Goal: Task Accomplishment & Management: Manage account settings

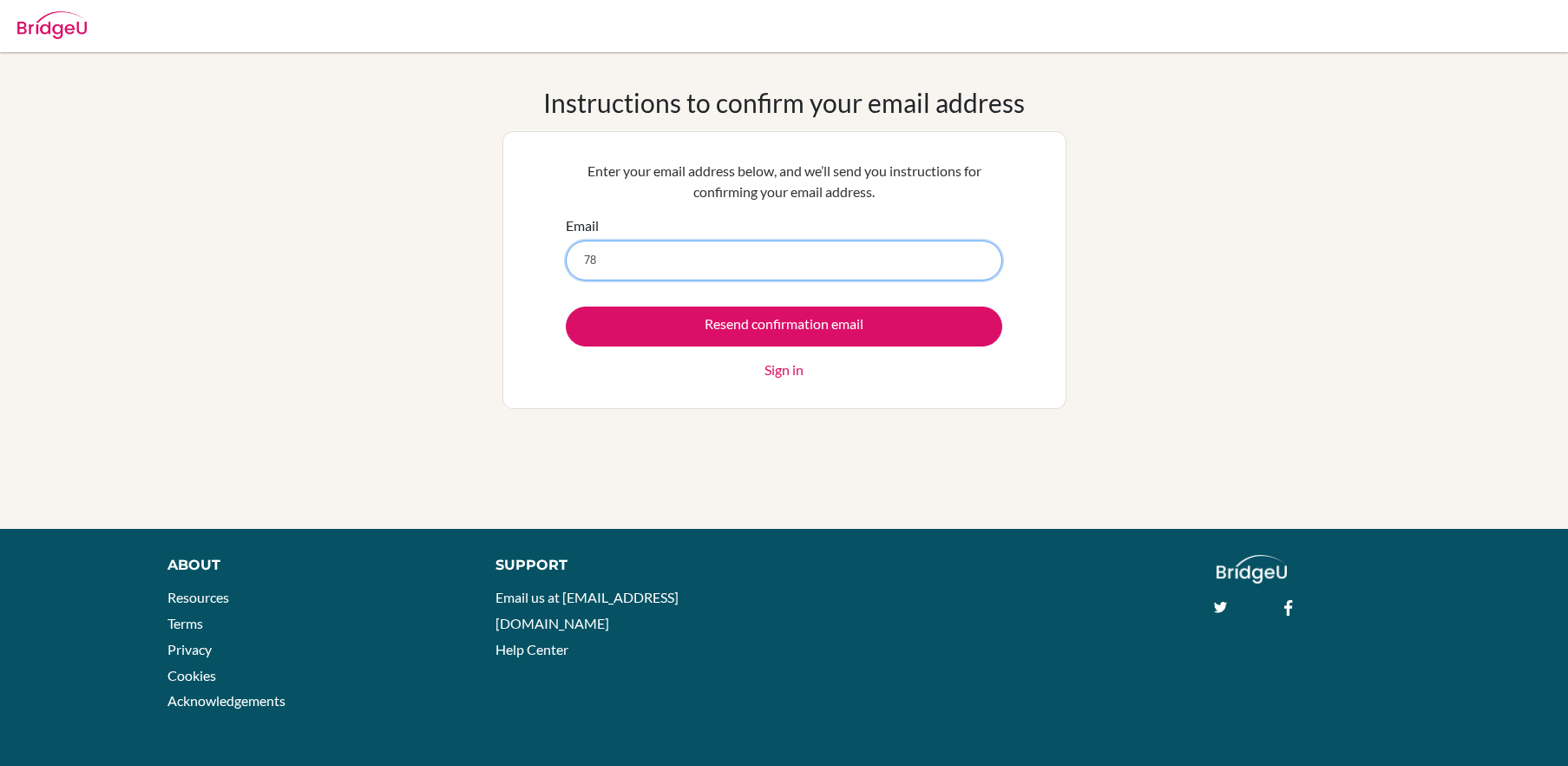
type input "7"
click at [637, 261] on input "[EMAIL_ADDRESS][DOMAIN_NAME]" at bounding box center [784, 260] width 437 height 40
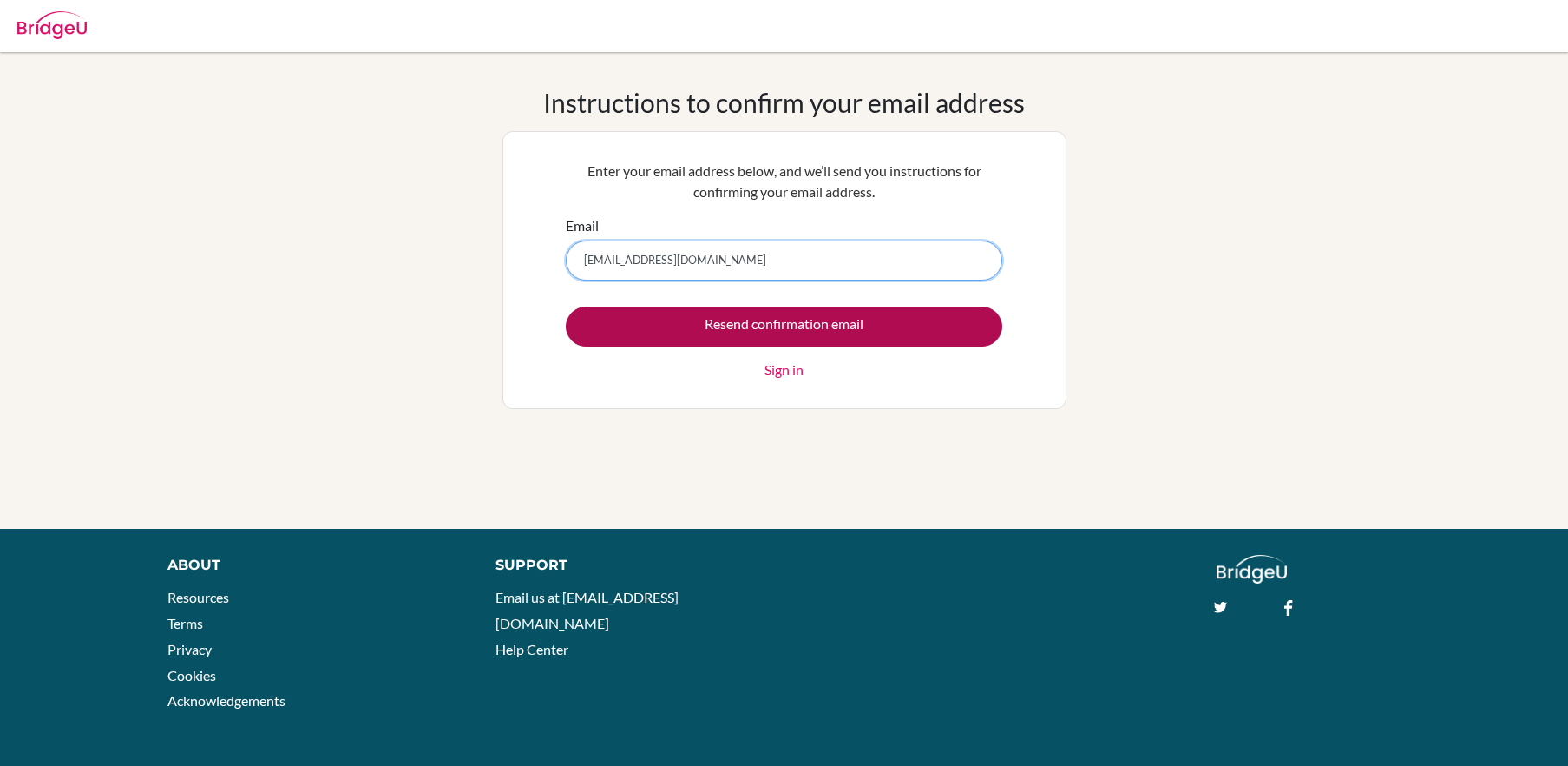
type input "[EMAIL_ADDRESS][DOMAIN_NAME]"
click at [701, 335] on input "Resend confirmation email" at bounding box center [784, 326] width 437 height 40
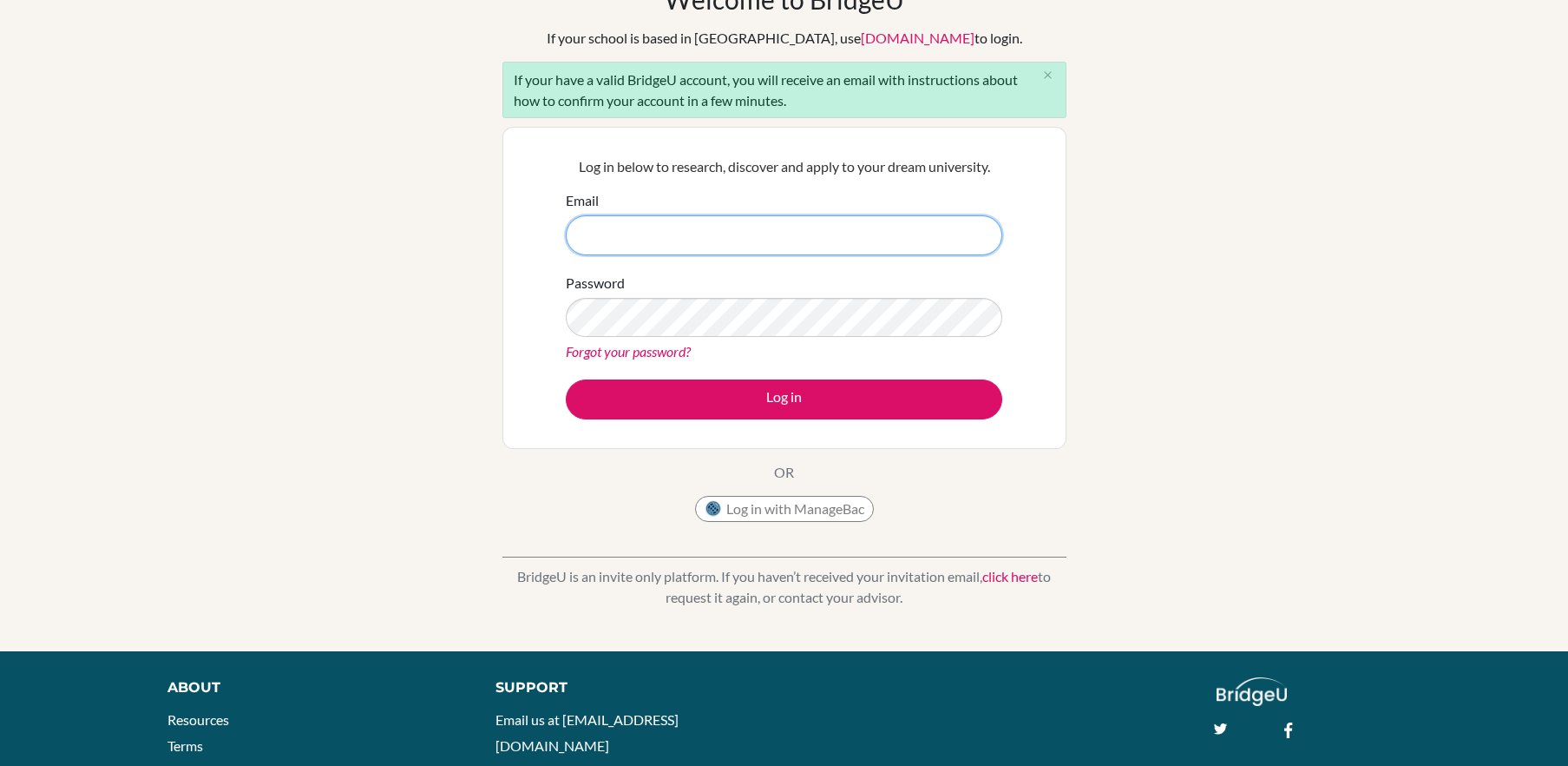
scroll to position [137, 0]
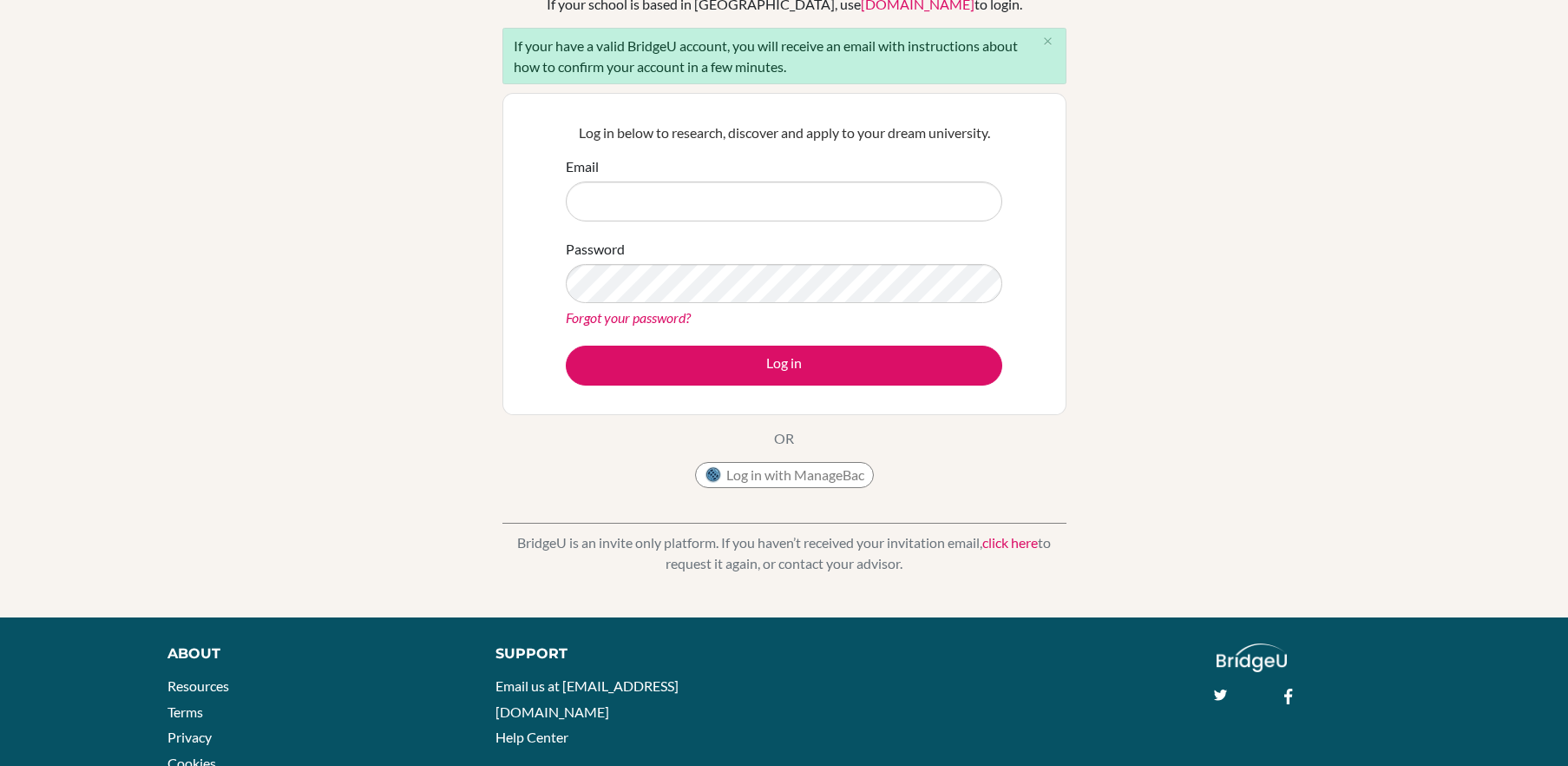
click at [1009, 543] on link "click here" at bounding box center [1010, 542] width 56 height 16
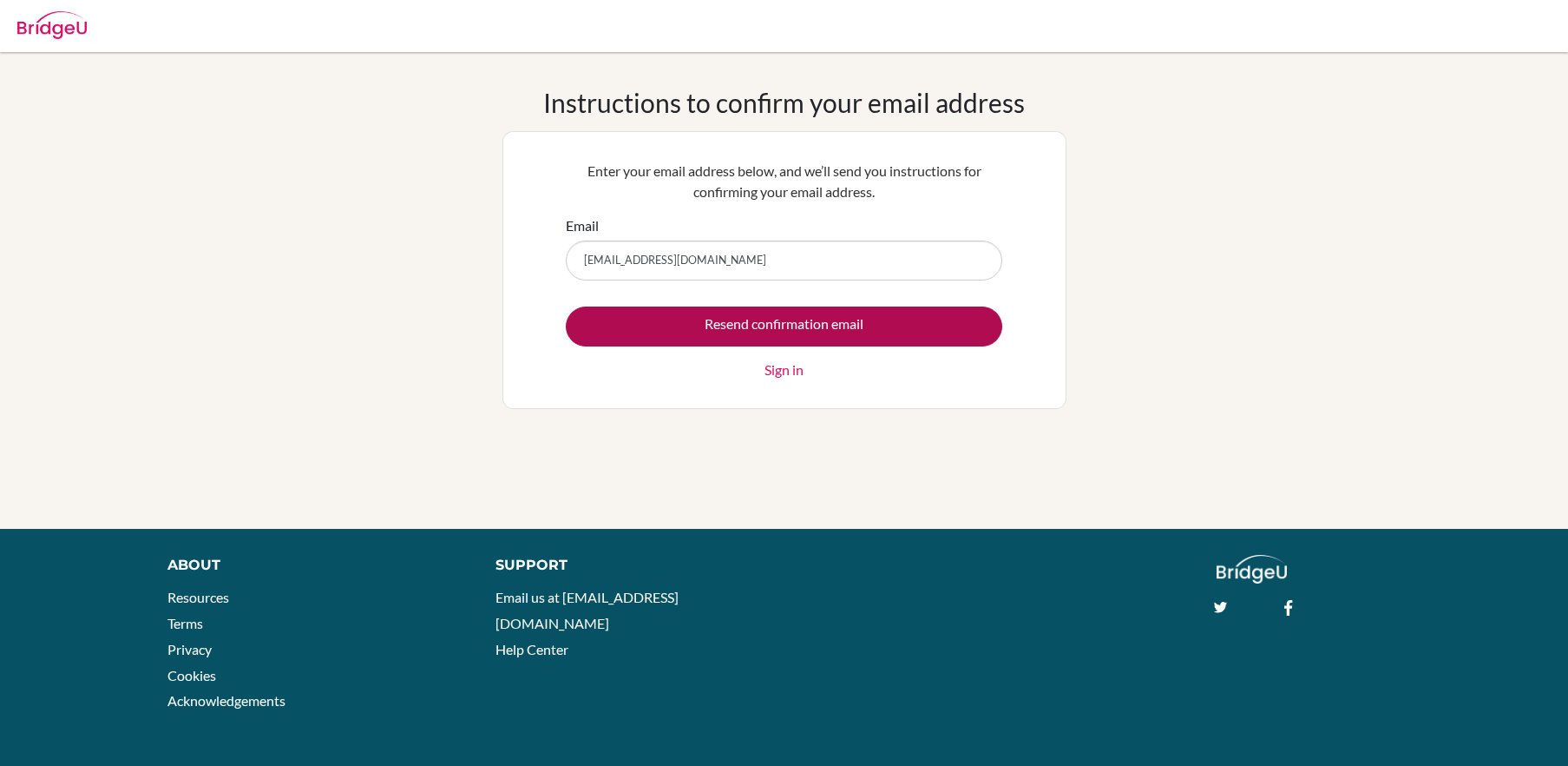
type input "7804@gsis.ac.in"
click at [892, 323] on input "Resend confirmation email" at bounding box center [784, 326] width 437 height 40
